Goal: Transaction & Acquisition: Purchase product/service

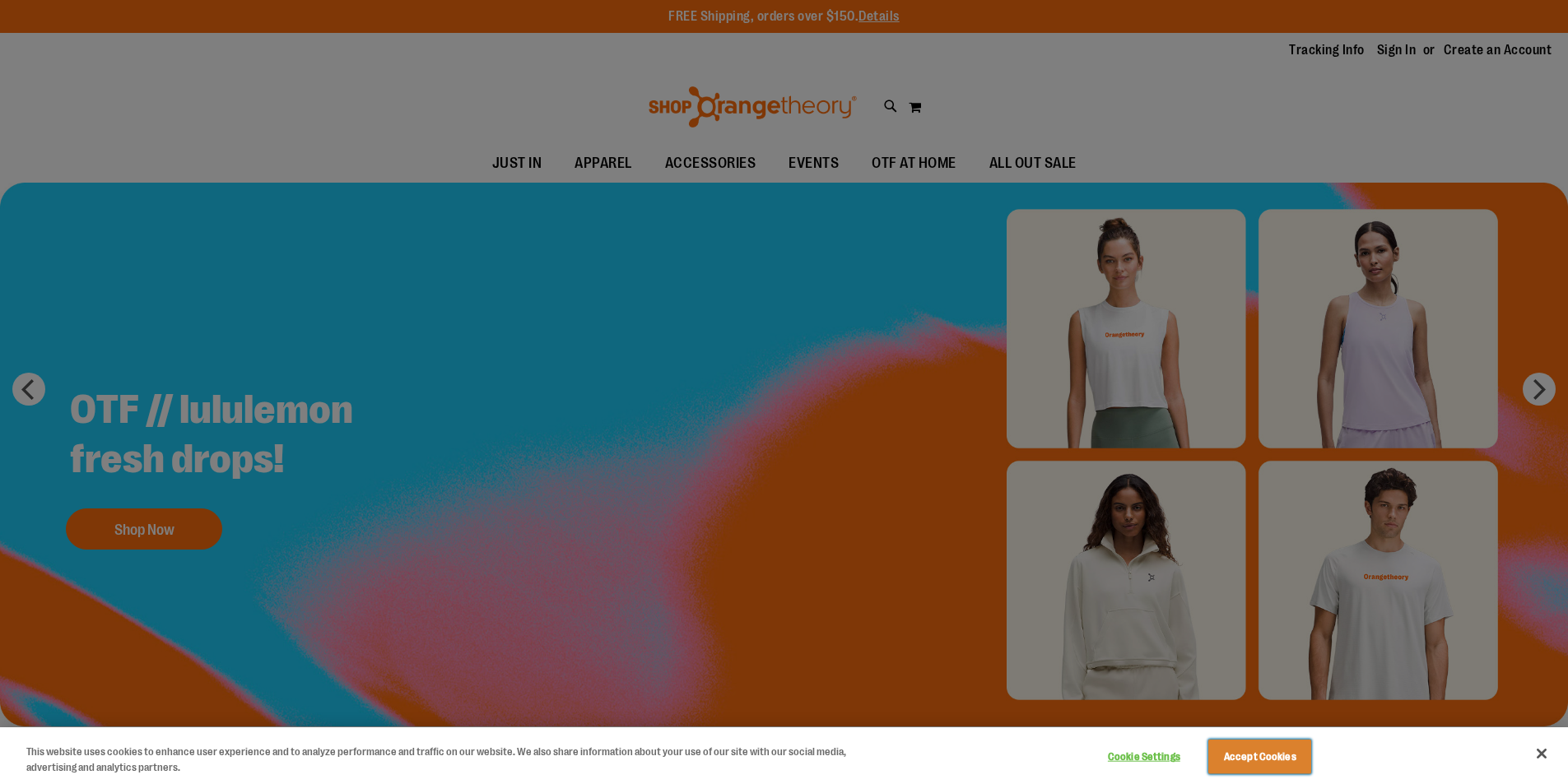
click at [1290, 745] on button "Accept Cookies" at bounding box center [1260, 757] width 103 height 35
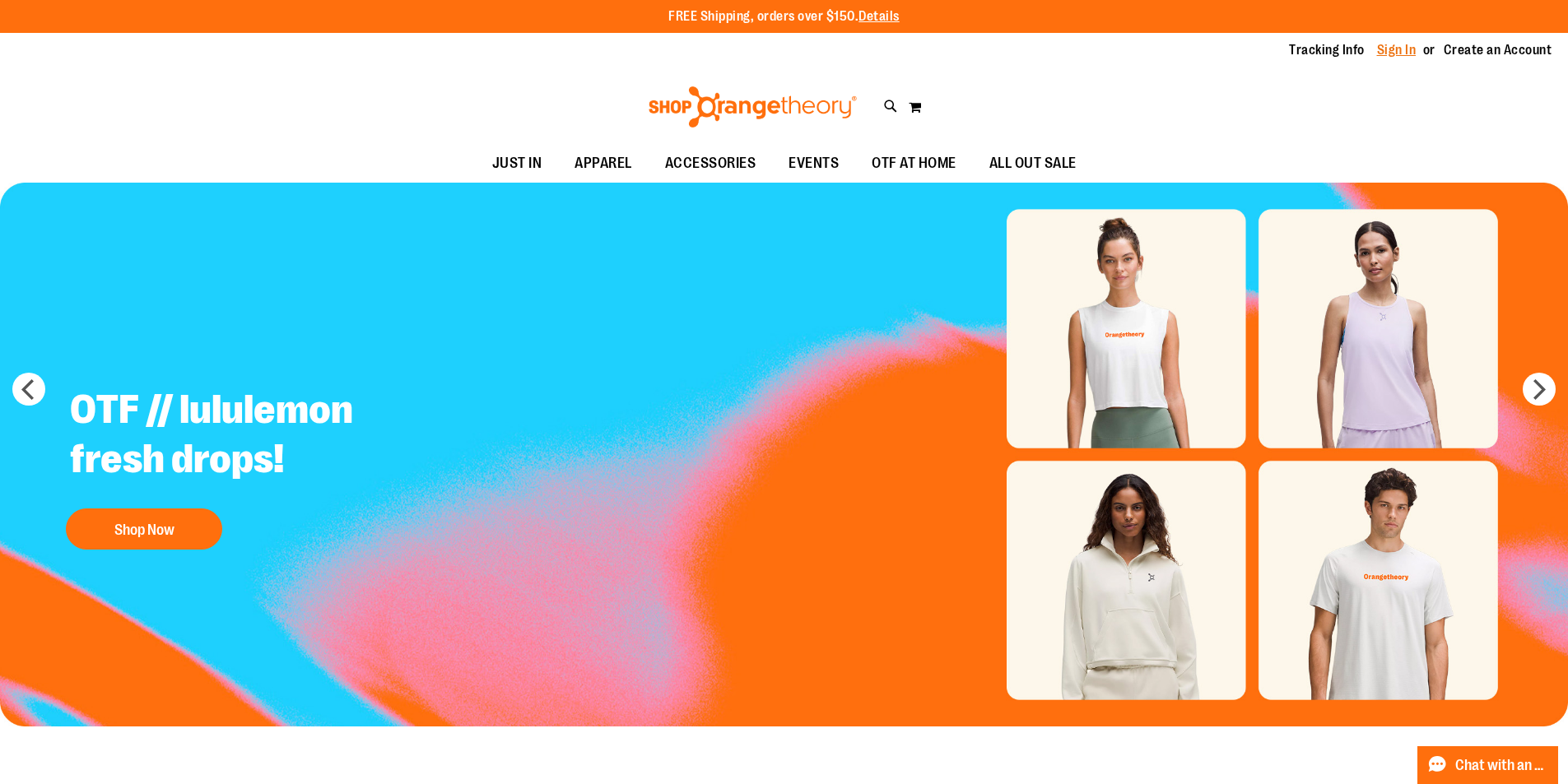
click at [1398, 56] on link "Sign In" at bounding box center [1397, 50] width 40 height 18
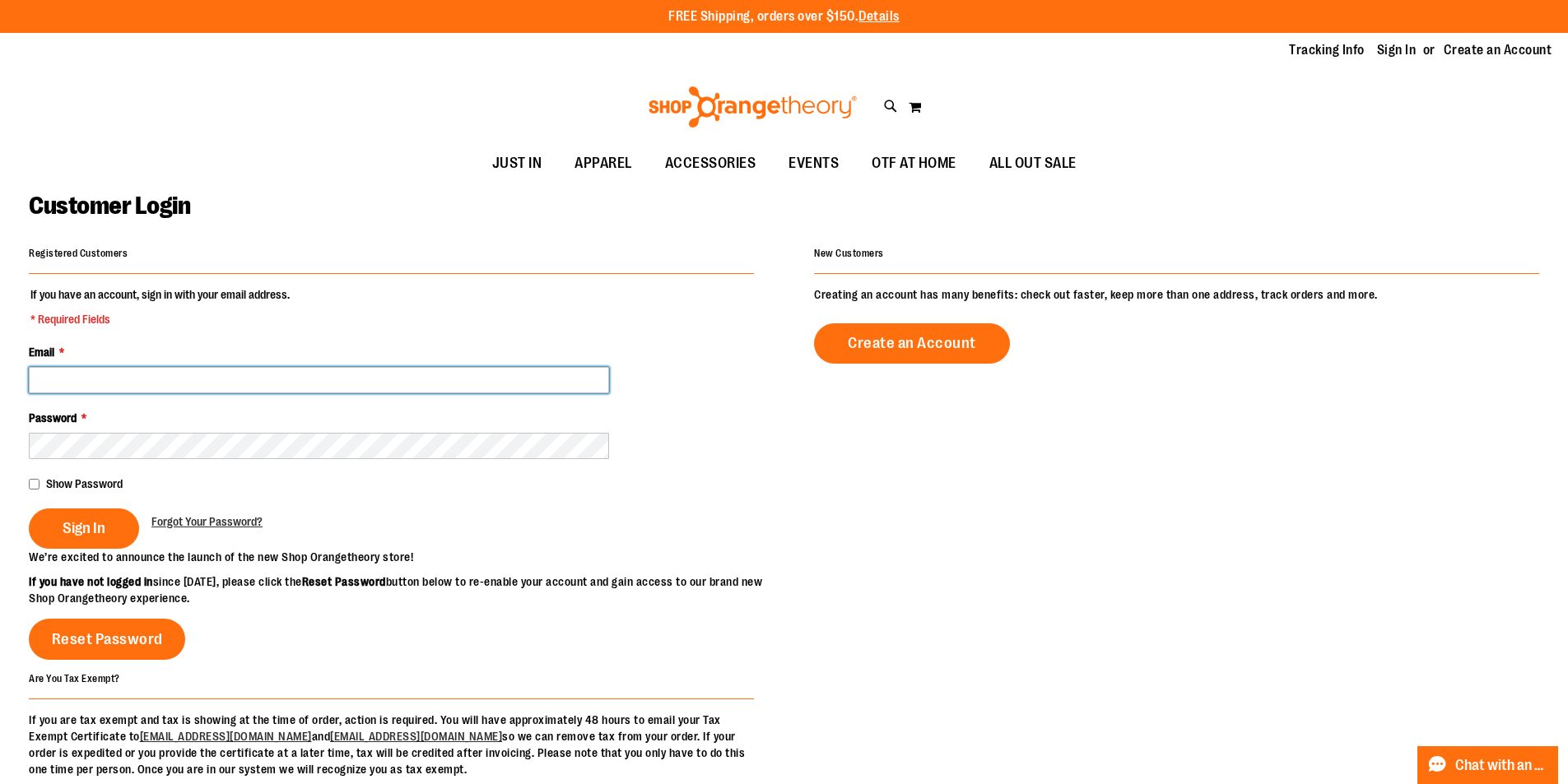
click at [317, 386] on input "Email *" at bounding box center [319, 380] width 581 height 27
type input "**********"
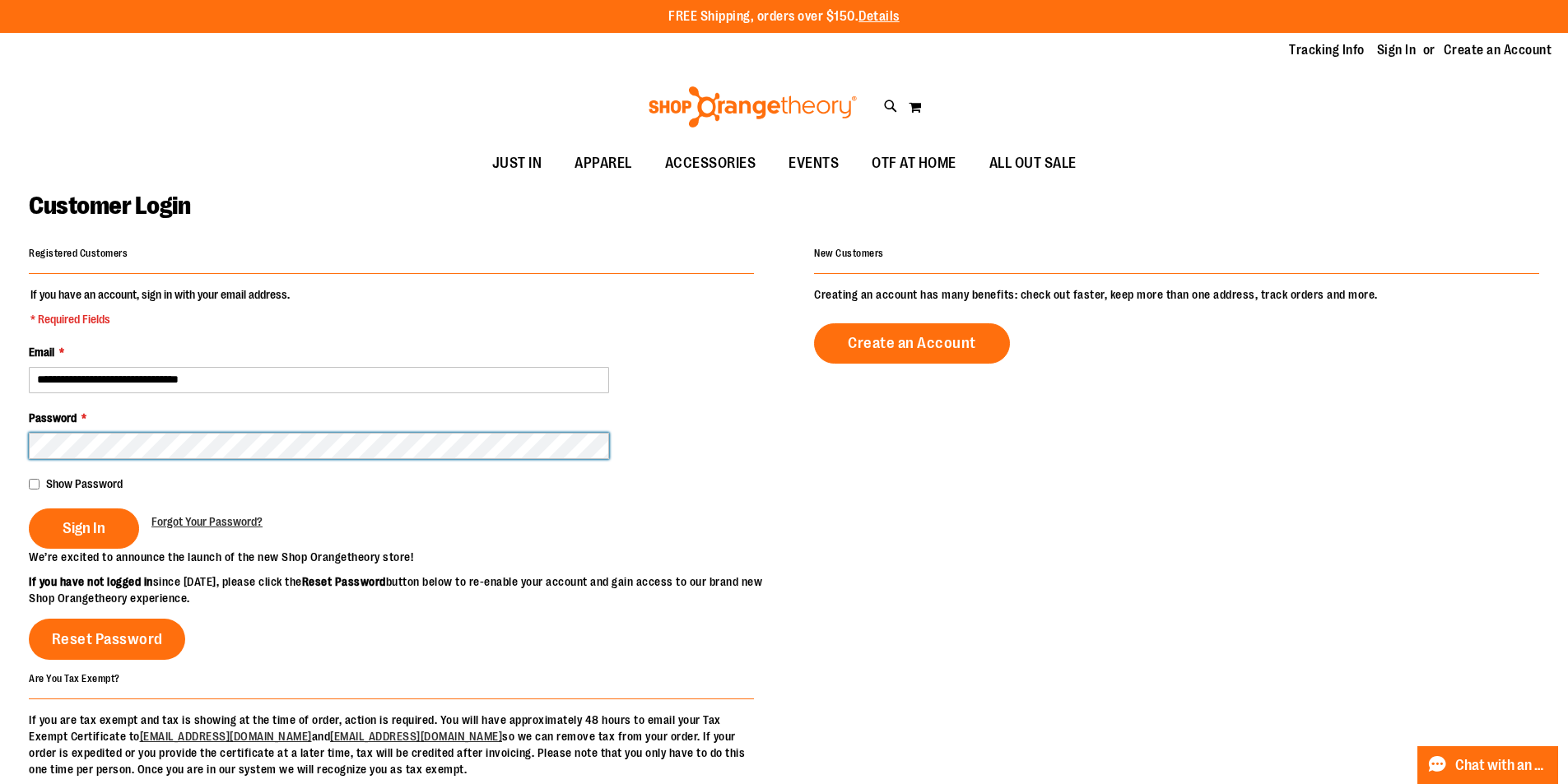
click at [29, 509] on button "Sign In" at bounding box center [83, 529] width 110 height 41
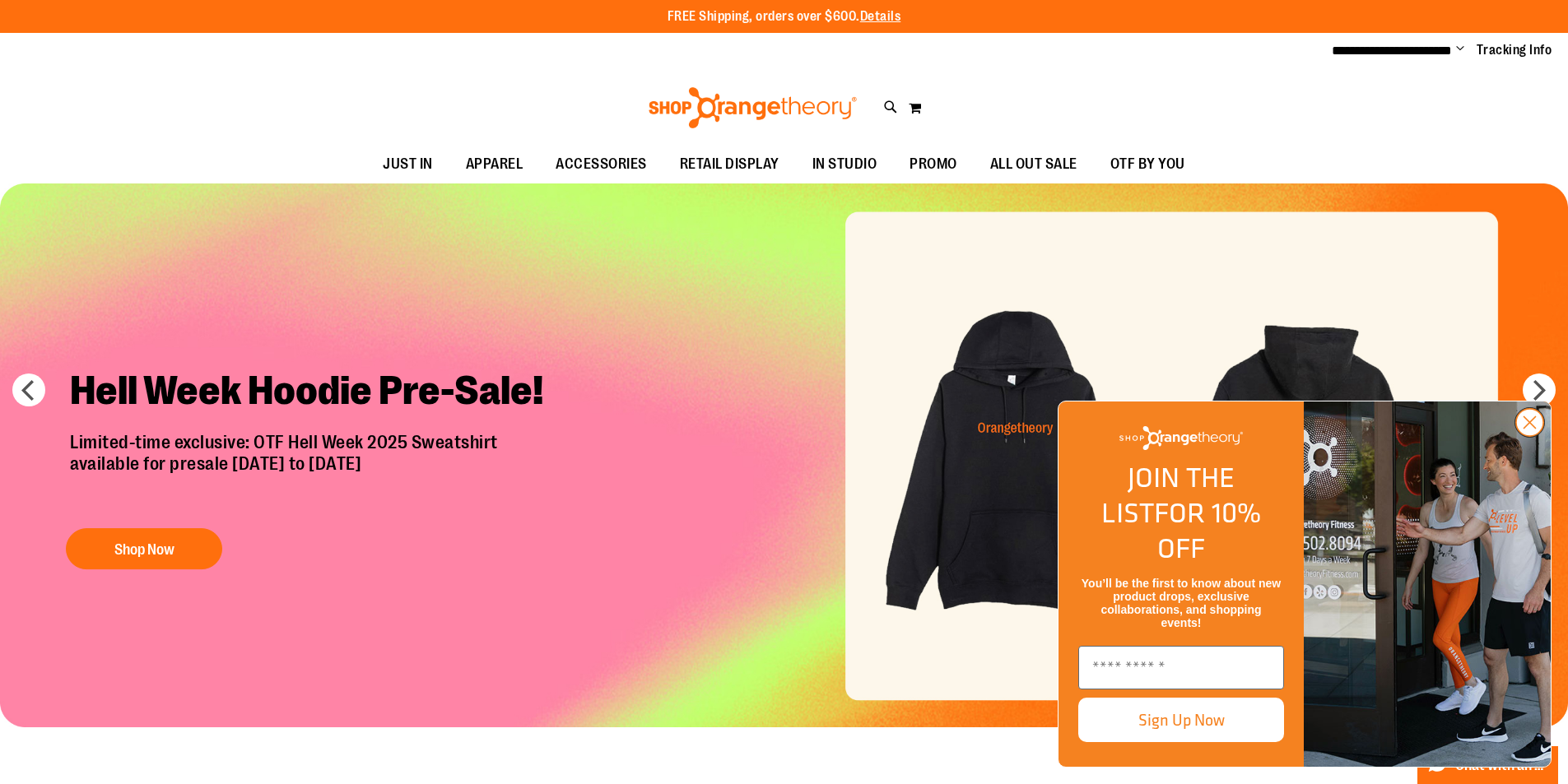
click at [1523, 437] on circle "Close dialog" at bounding box center [1529, 422] width 27 height 27
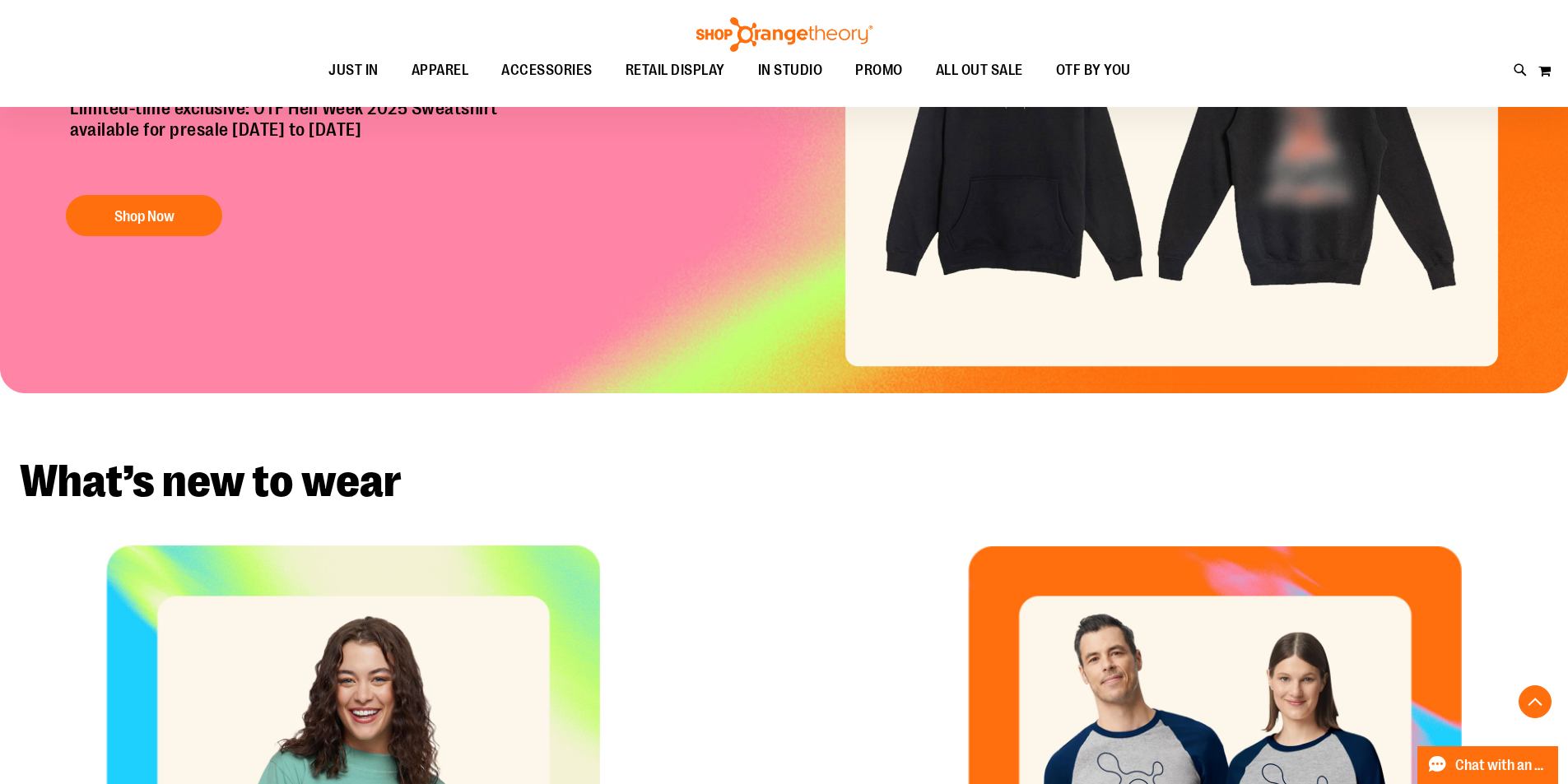
scroll to position [246, 0]
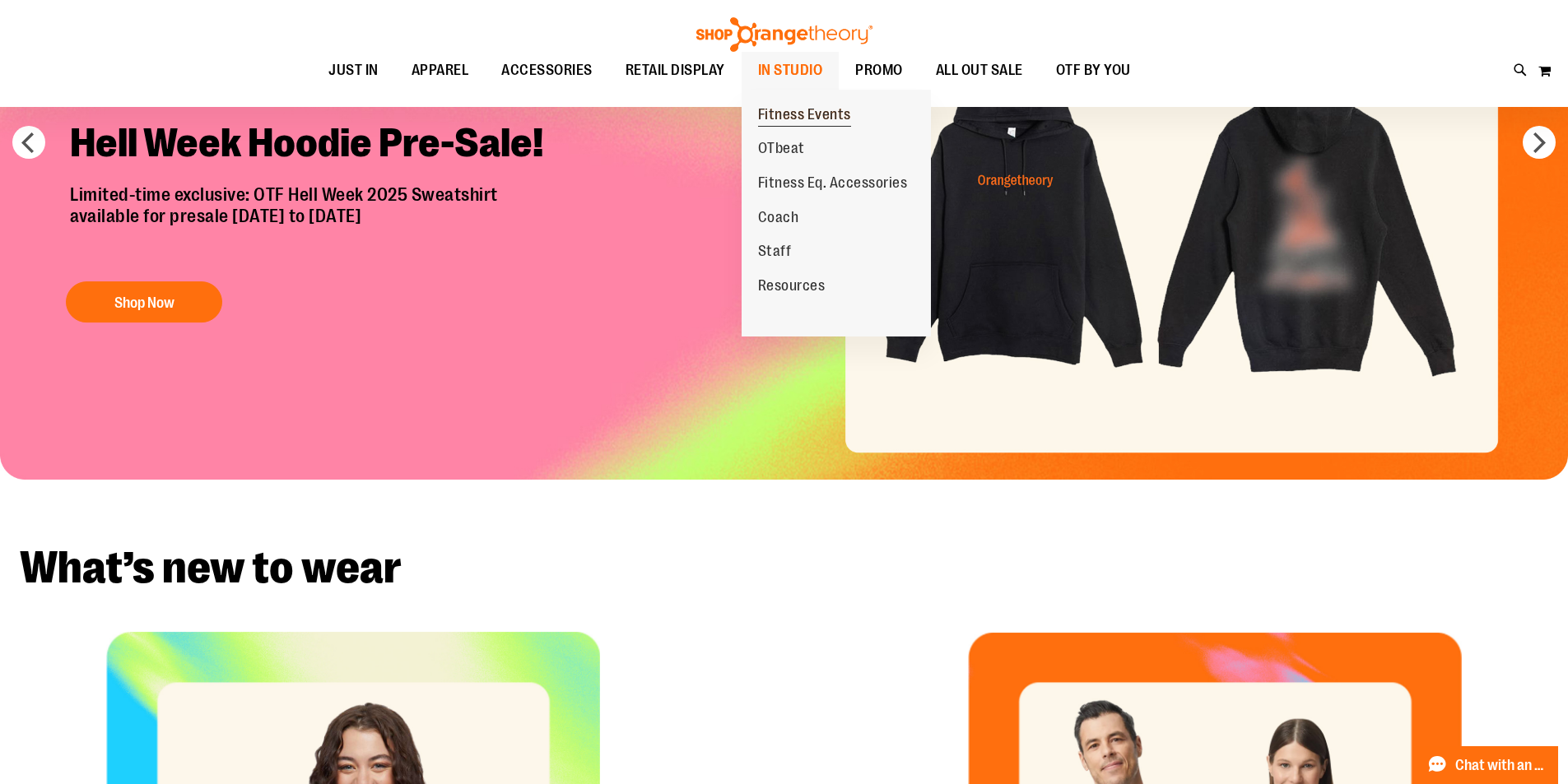
click at [786, 118] on span "Fitness Events" at bounding box center [805, 116] width 93 height 21
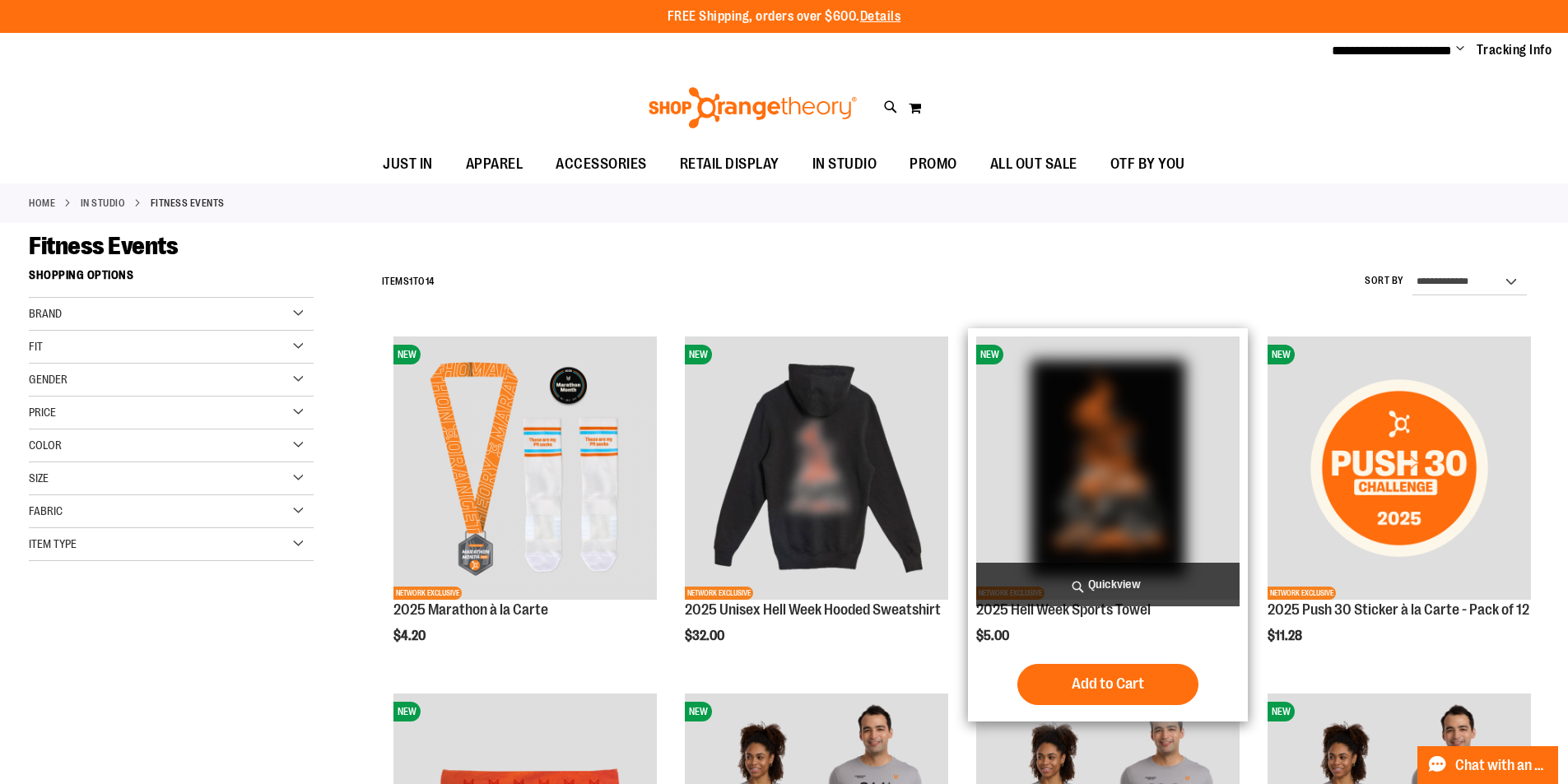
click at [1114, 587] on span "Quickview" at bounding box center [1108, 585] width 263 height 44
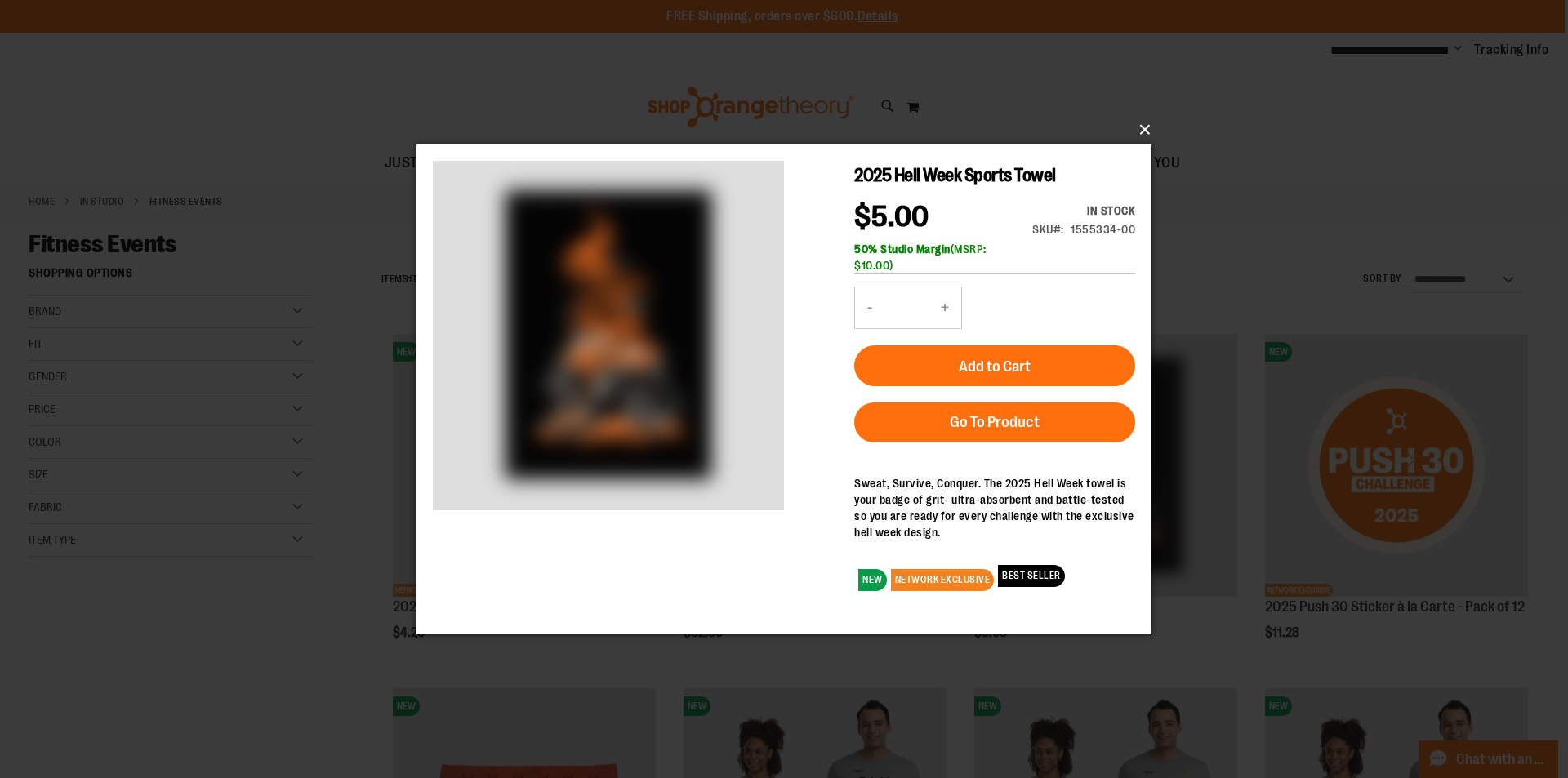
click at [1142, 123] on button "×" at bounding box center [789, 130] width 735 height 35
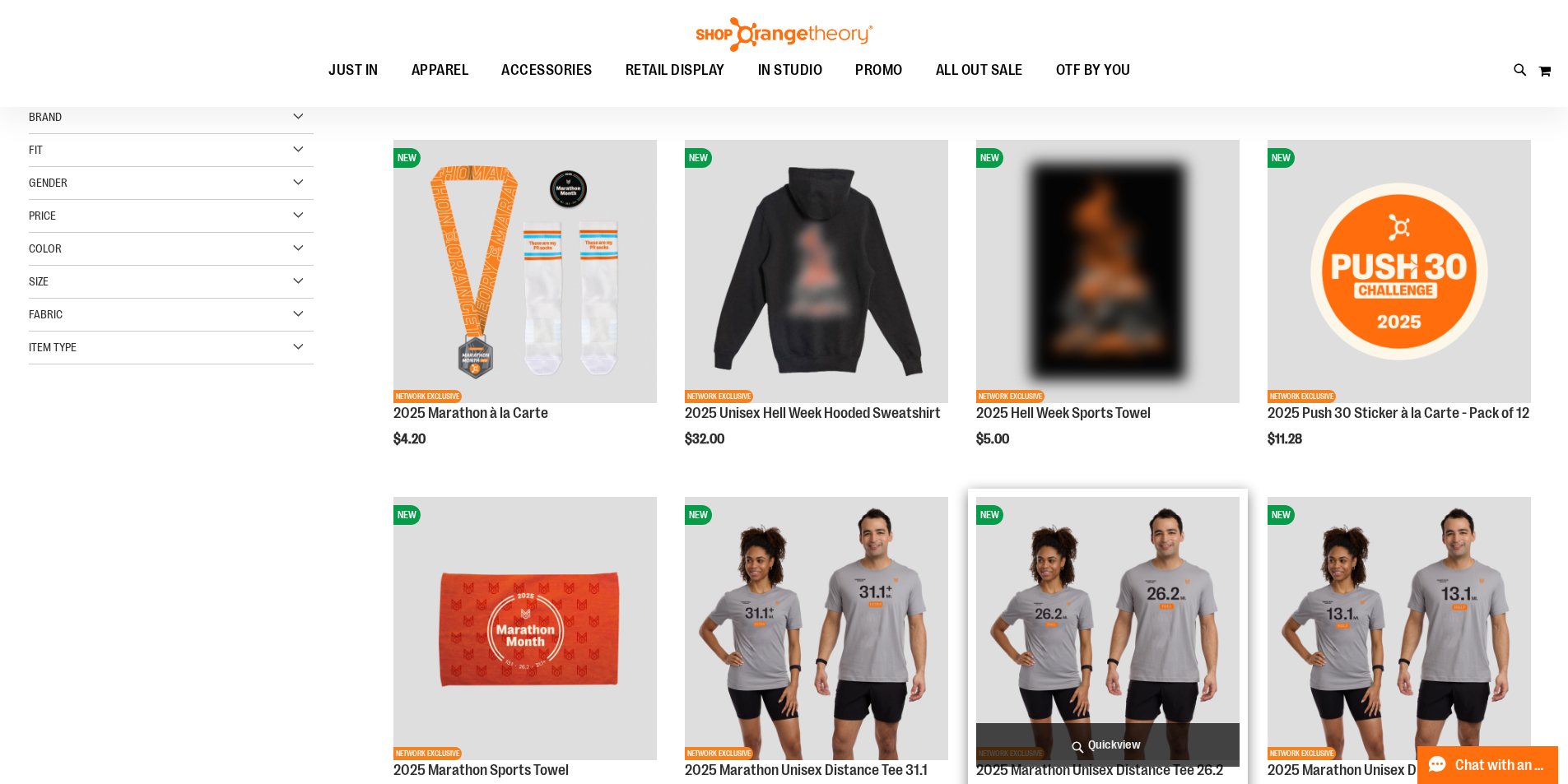
scroll to position [246, 0]
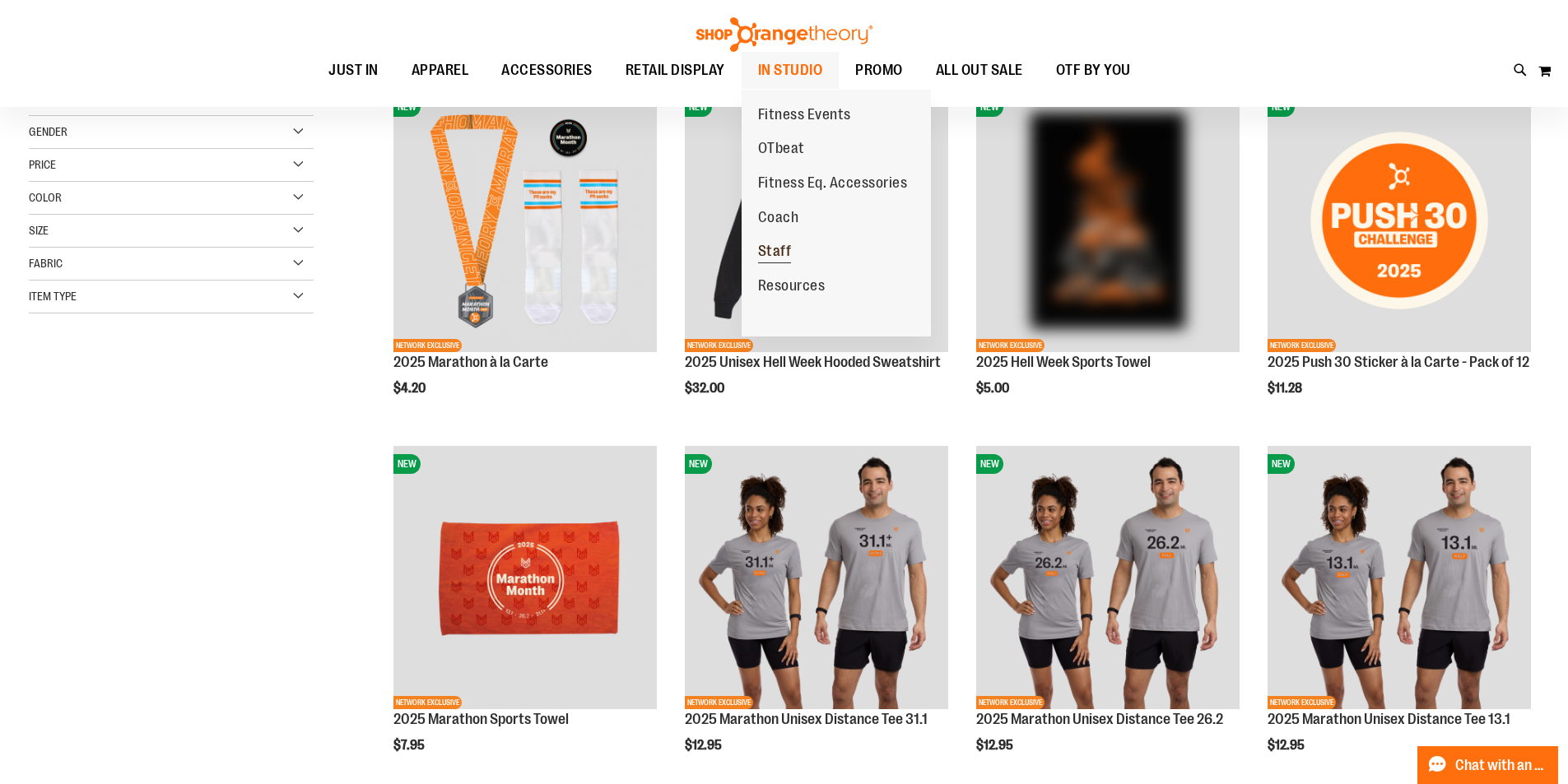
click at [779, 253] on span "Staff" at bounding box center [775, 253] width 34 height 21
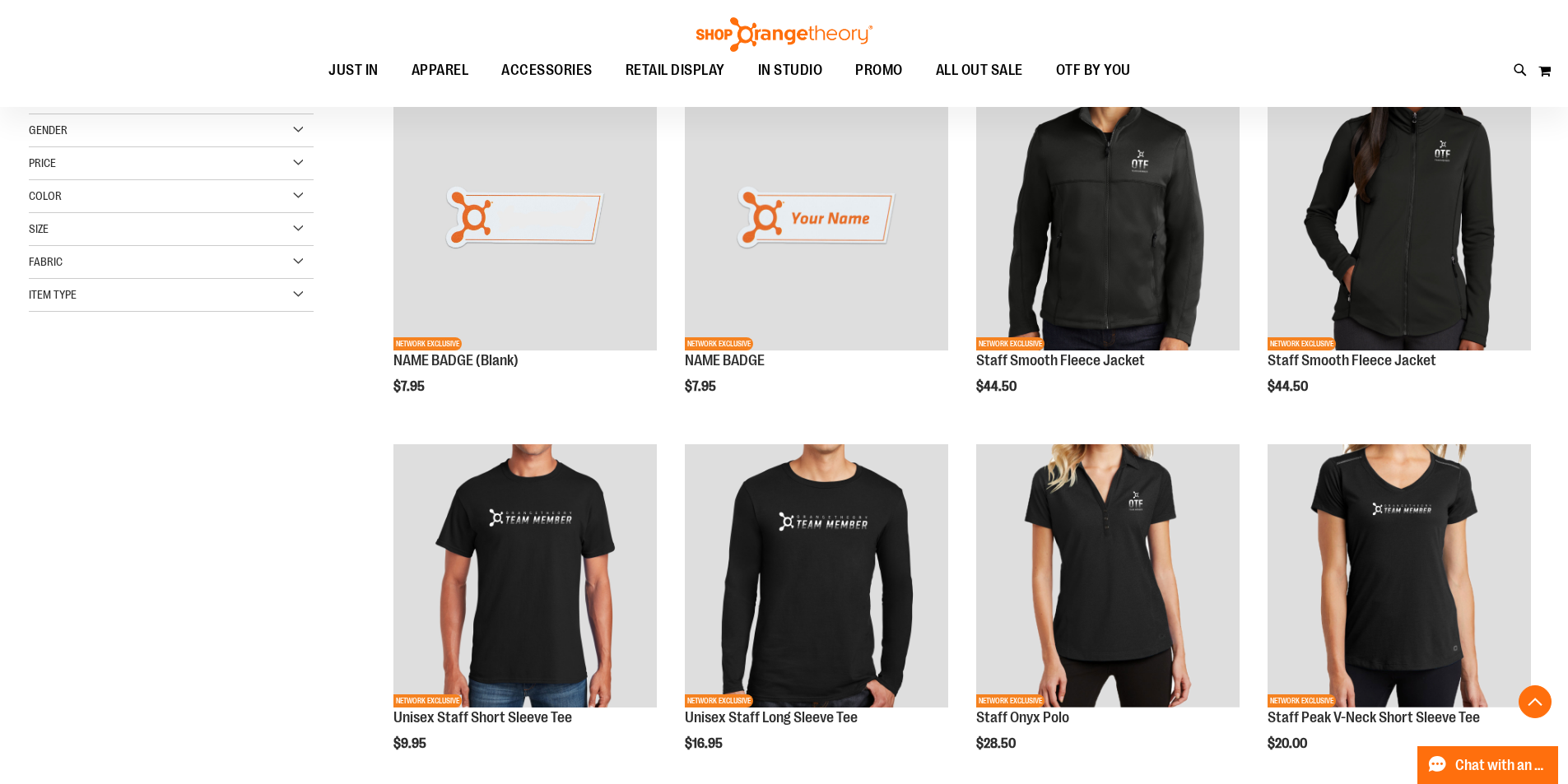
scroll to position [246, 0]
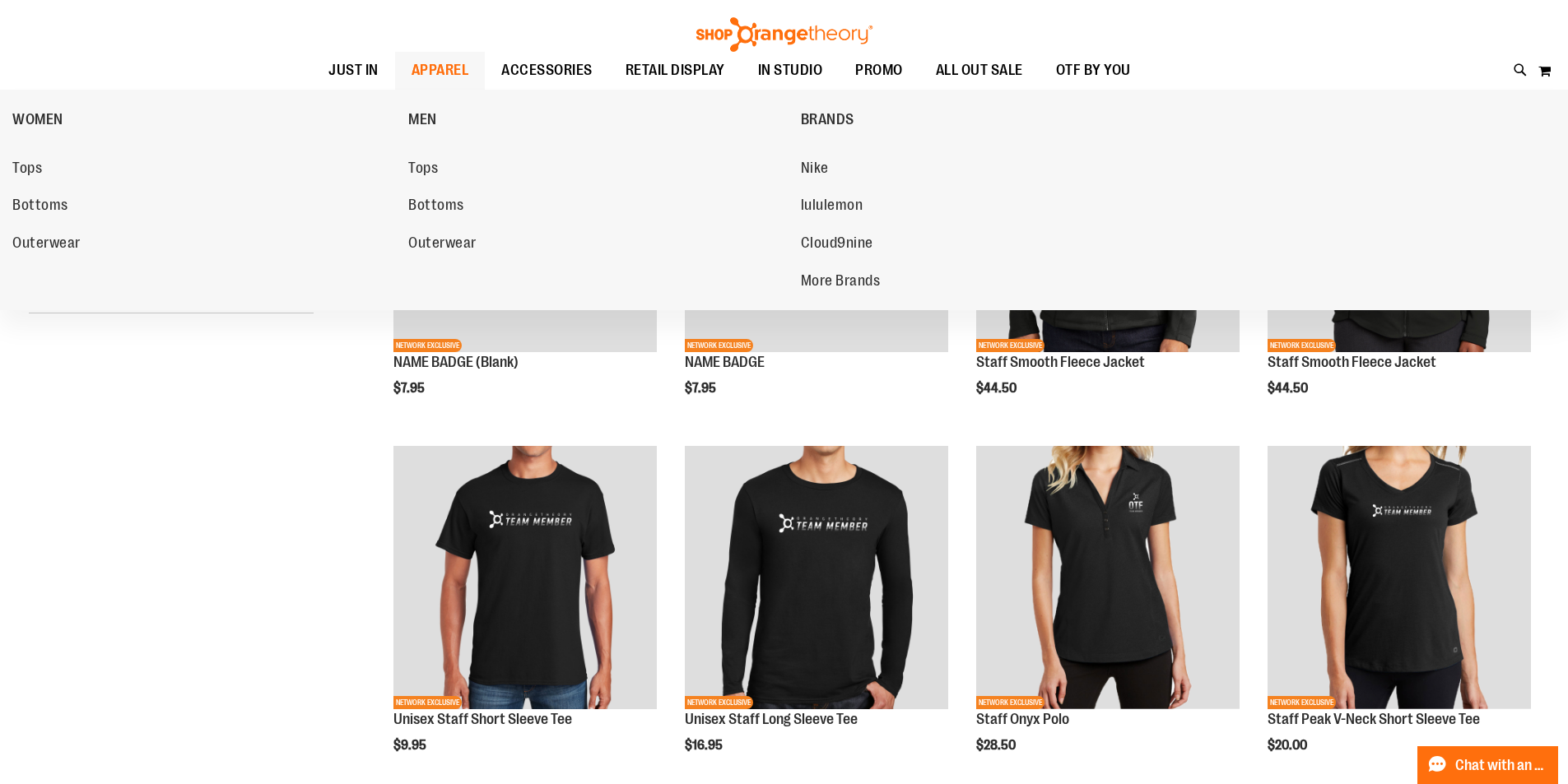
click at [440, 71] on span "APPAREL" at bounding box center [441, 69] width 58 height 37
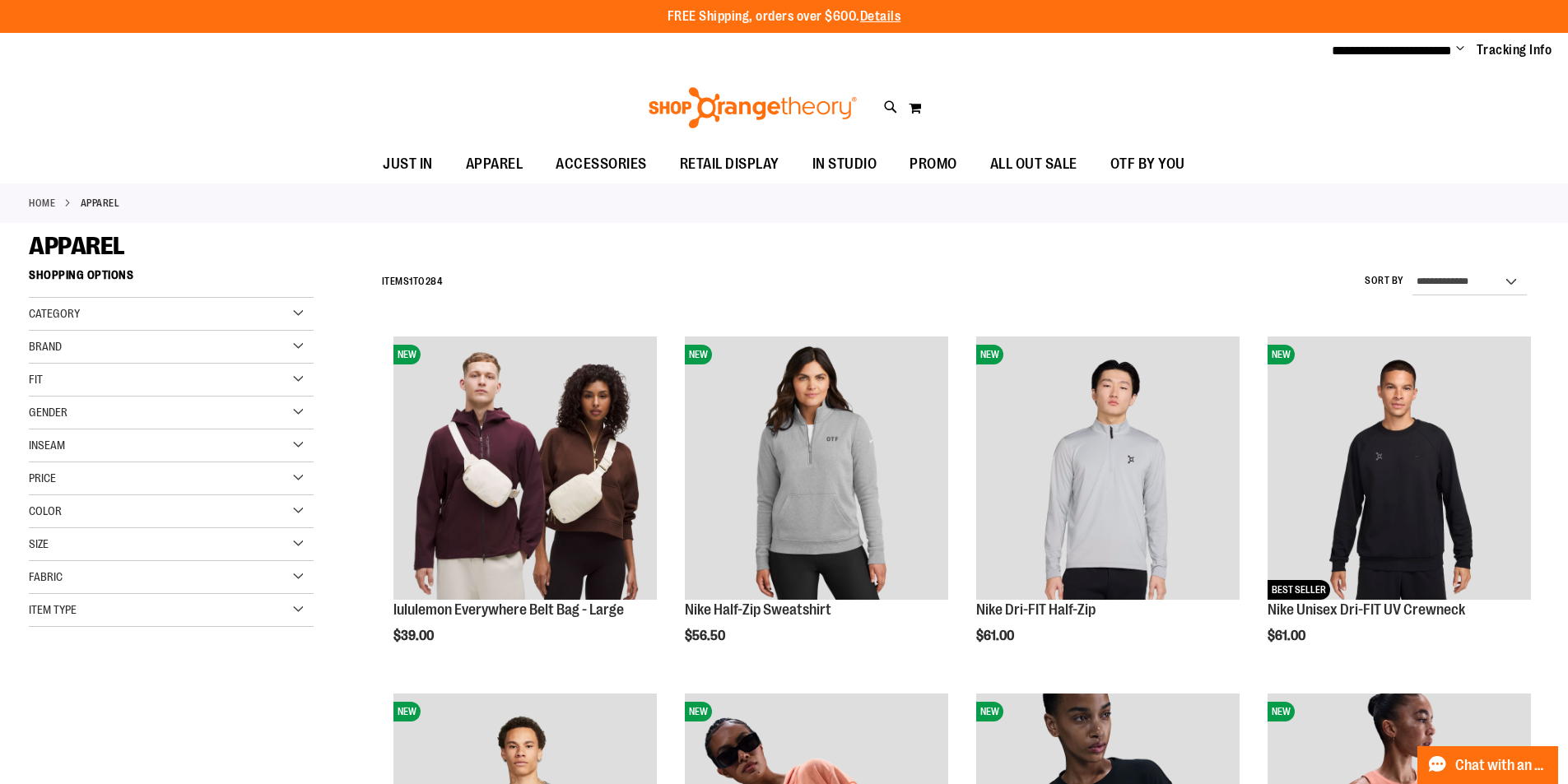
click at [147, 315] on div "Category" at bounding box center [171, 314] width 285 height 33
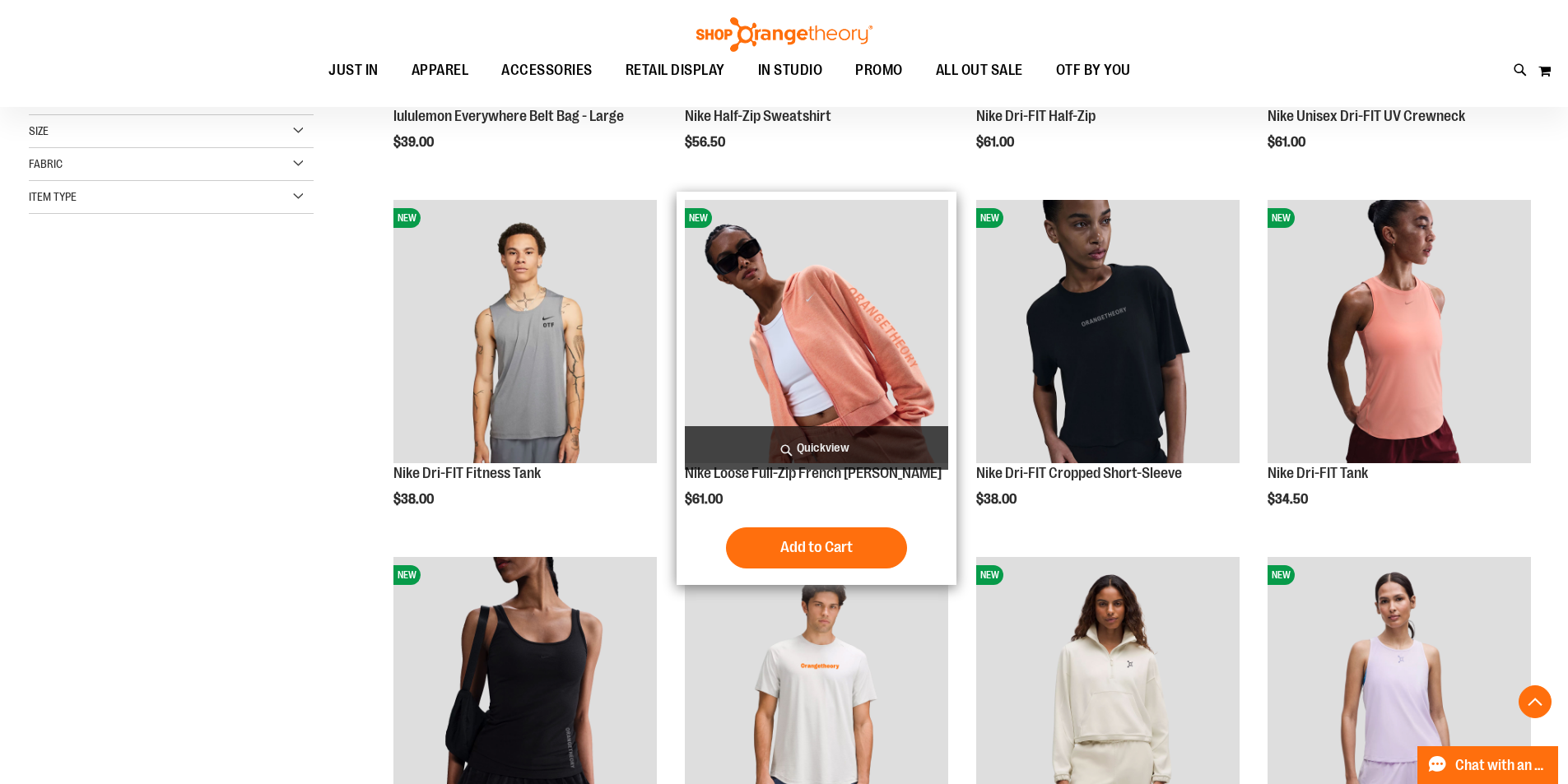
scroll to position [493, 0]
